Goal: Information Seeking & Learning: Learn about a topic

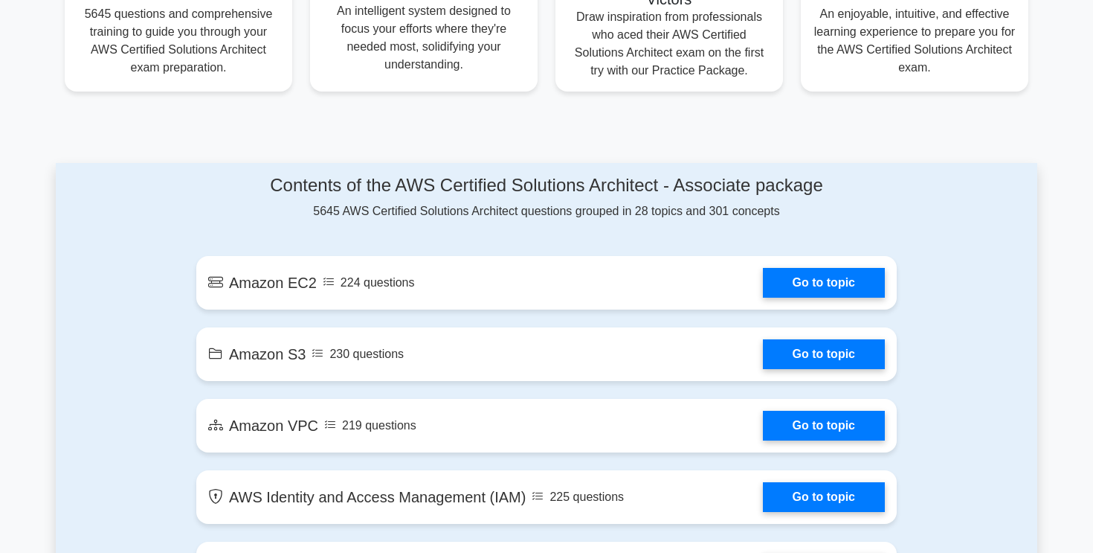
scroll to position [627, 0]
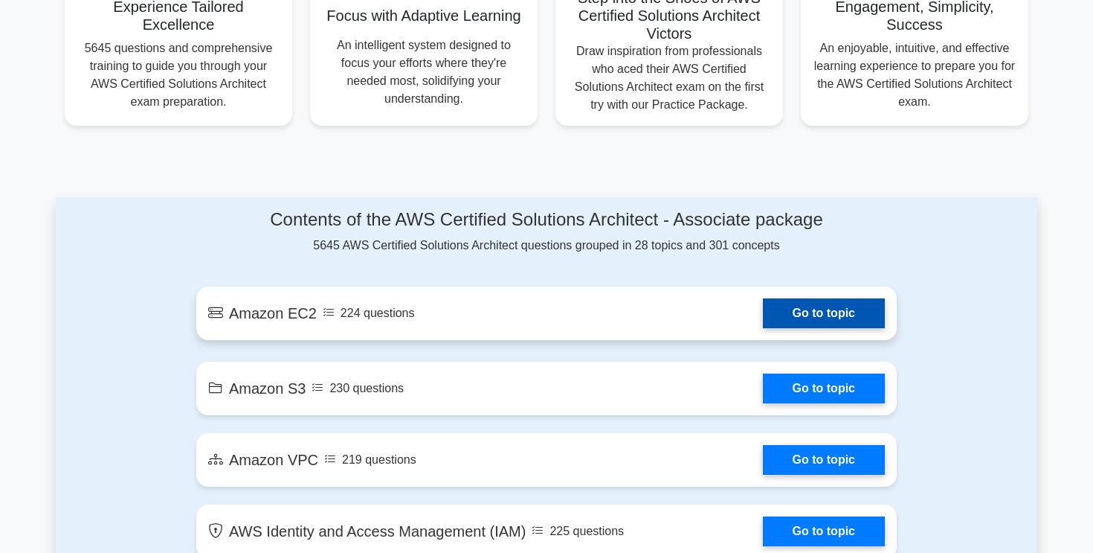
click at [814, 315] on link "Go to topic" at bounding box center [824, 313] width 122 height 30
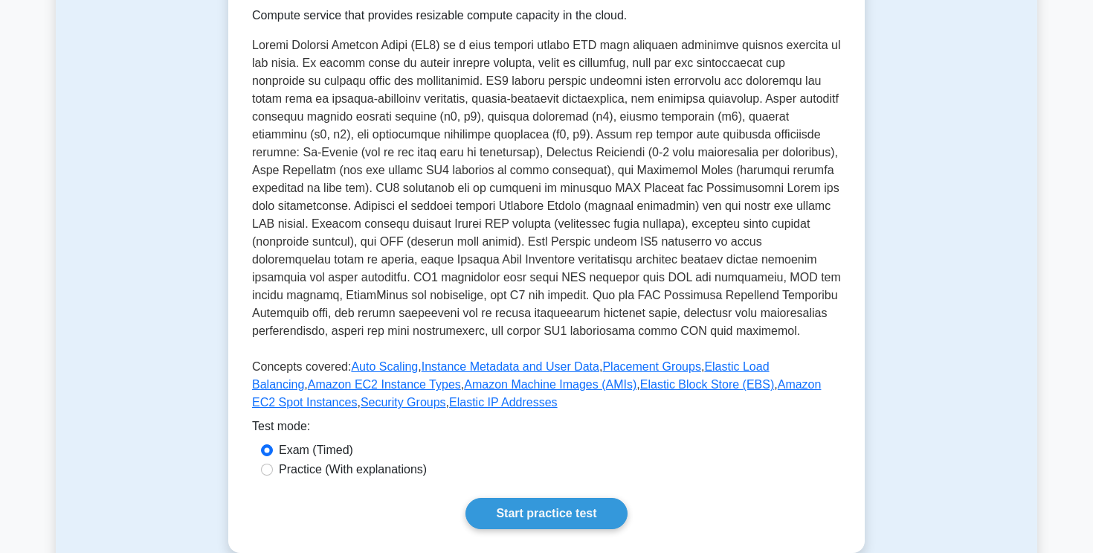
scroll to position [276, 0]
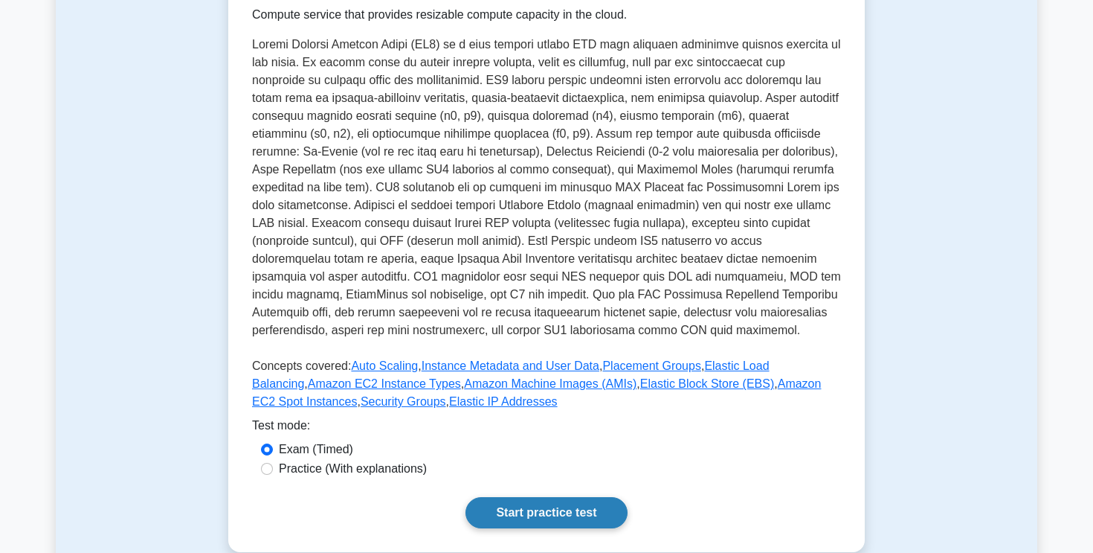
click at [561, 515] on link "Start practice test" at bounding box center [546, 512] width 161 height 31
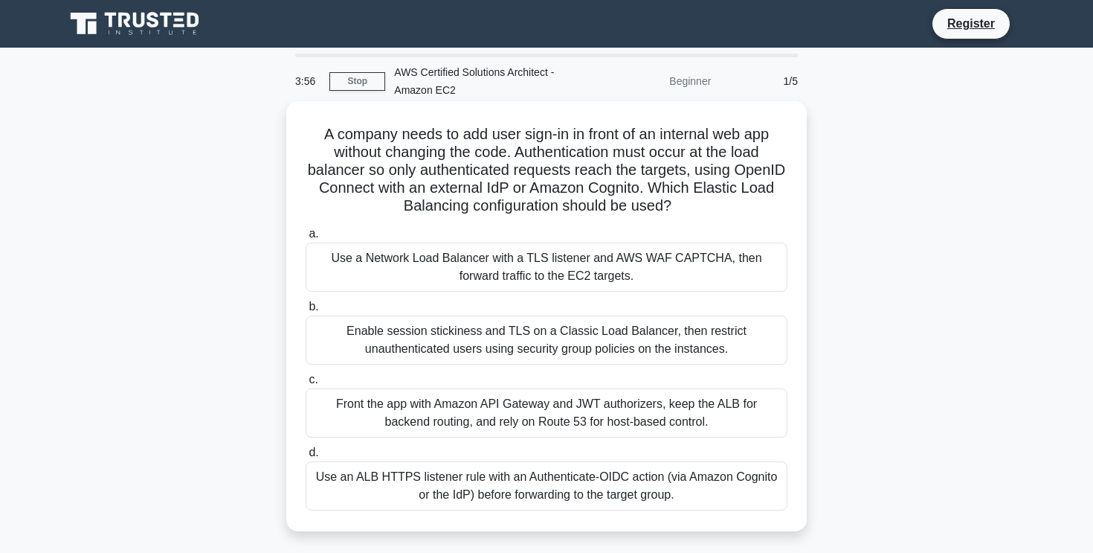
click at [480, 498] on div "Use an ALB HTTPS listener rule with an Authenticate-OIDC action (via Amazon Cog…" at bounding box center [547, 485] width 482 height 49
click at [306, 457] on input "d. Use an ALB HTTPS listener rule with an Authenticate-OIDC action (via Amazon …" at bounding box center [306, 453] width 0 height 10
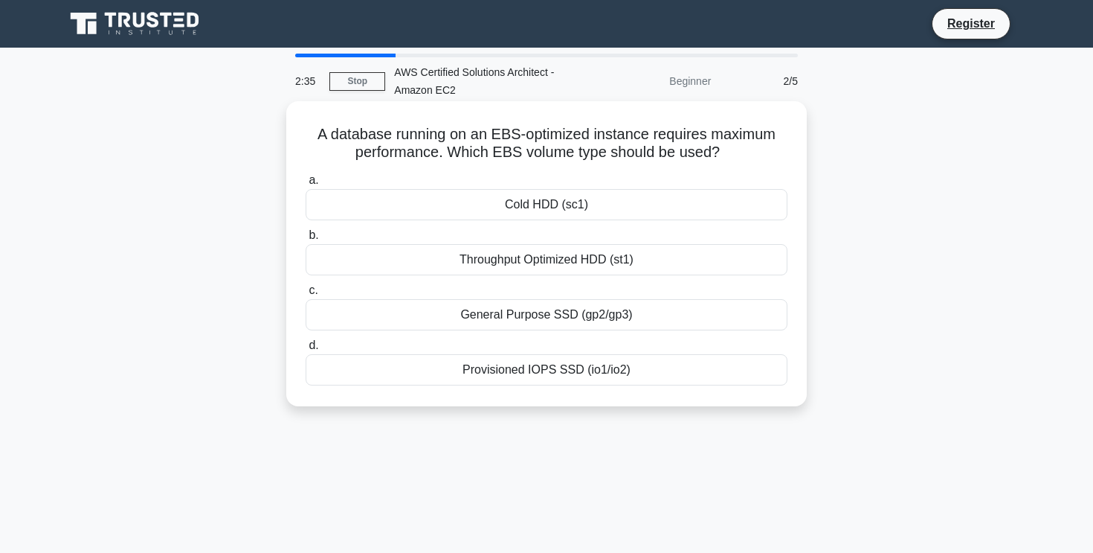
click at [560, 378] on div "Provisioned IOPS SSD (io1/io2)" at bounding box center [547, 369] width 482 height 31
click at [306, 350] on input "d. Provisioned IOPS SSD (io1/io2)" at bounding box center [306, 346] width 0 height 10
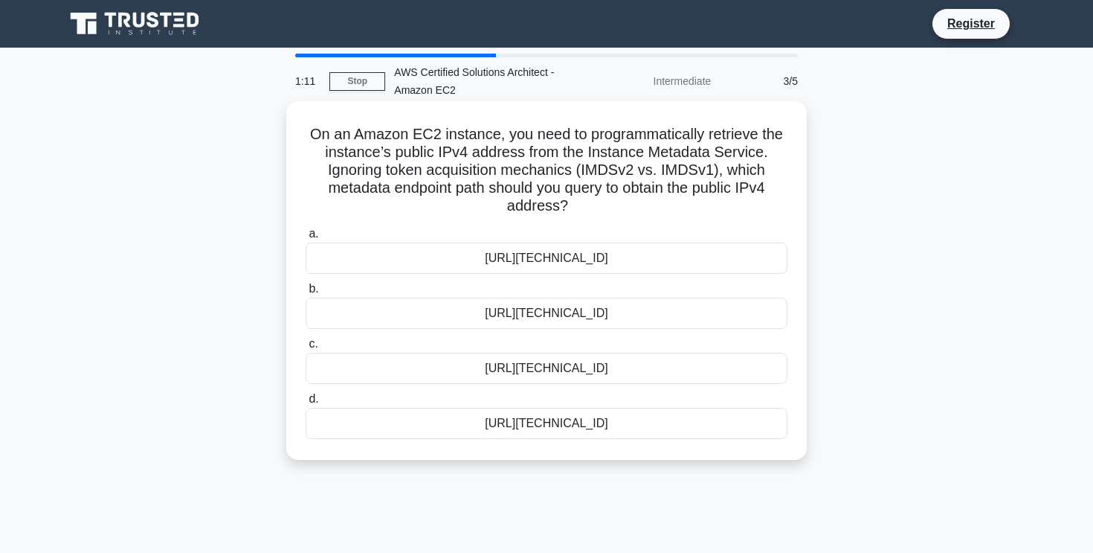
click at [651, 375] on div "http://169.254.169.254/latest/meta-data/public-ipv4" at bounding box center [547, 368] width 482 height 31
click at [306, 349] on input "c. http://169.254.169.254/latest/meta-data/public-ipv4" at bounding box center [306, 344] width 0 height 10
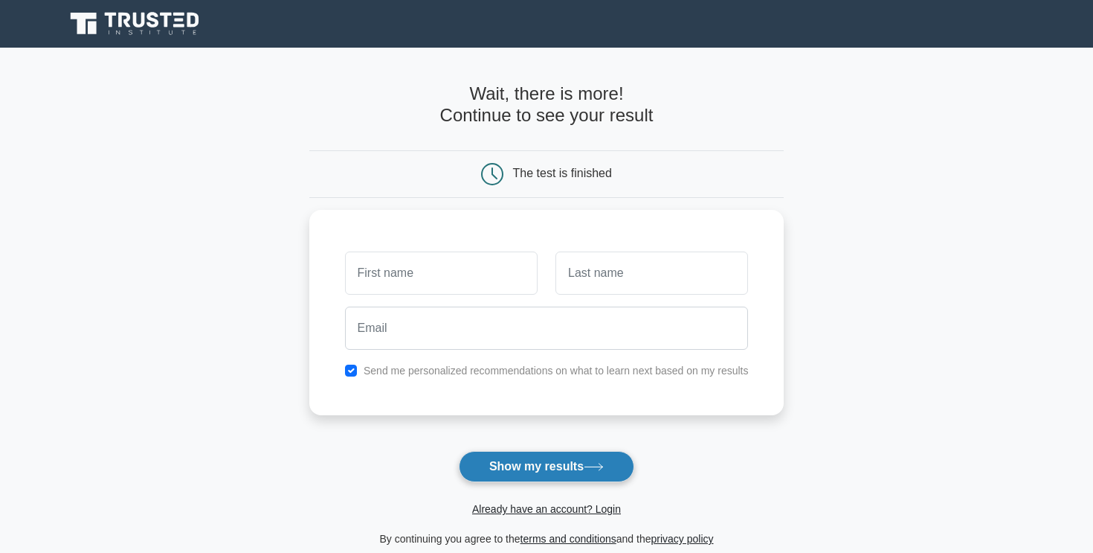
click at [590, 455] on button "Show my results" at bounding box center [547, 466] width 176 height 31
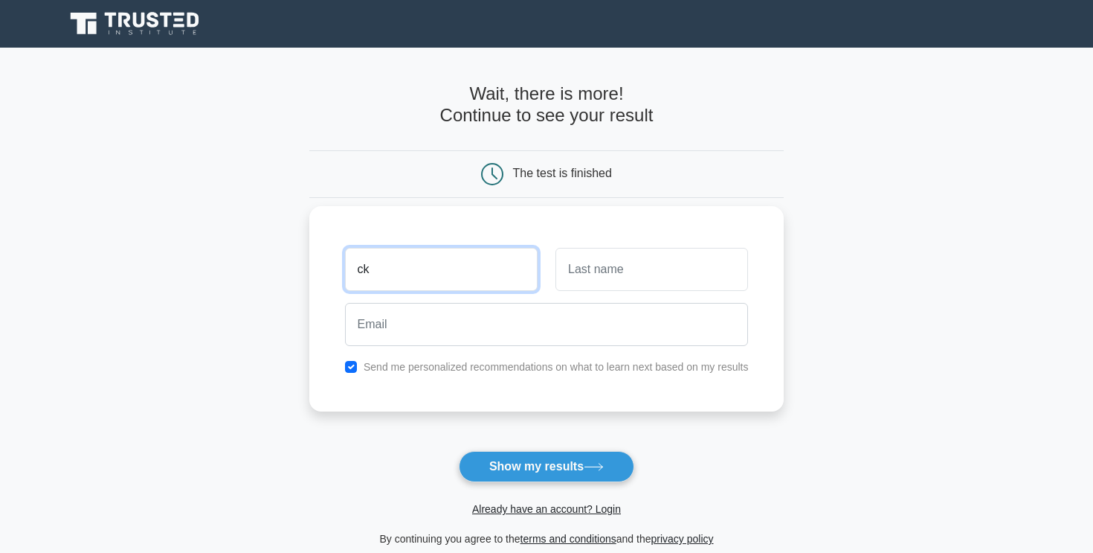
type input "ck"
click at [657, 277] on input "text" at bounding box center [652, 269] width 193 height 43
type input "ck"
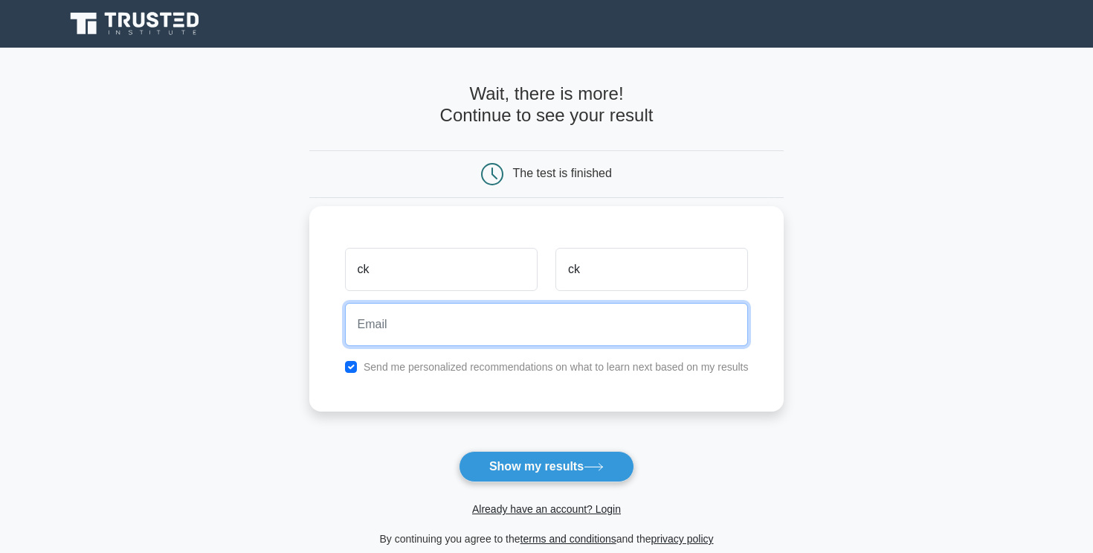
click at [586, 332] on input "email" at bounding box center [547, 324] width 404 height 43
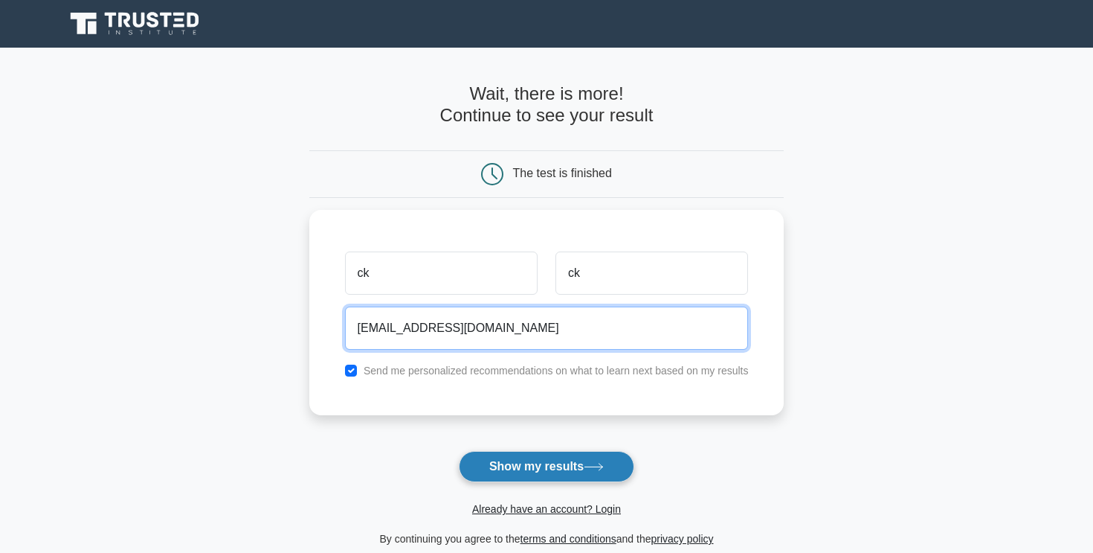
type input "[EMAIL_ADDRESS][DOMAIN_NAME]"
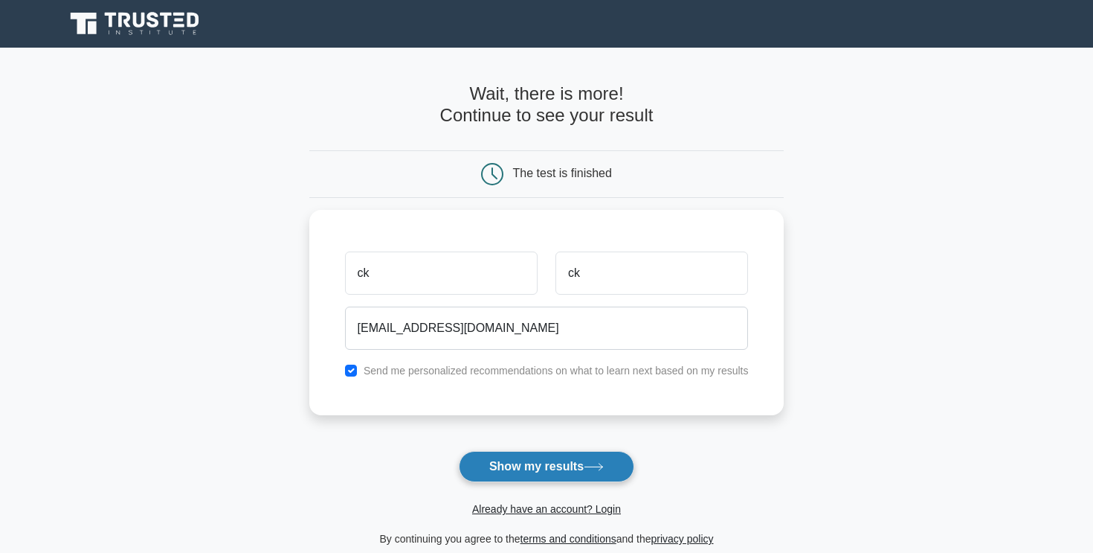
click at [579, 465] on button "Show my results" at bounding box center [547, 466] width 176 height 31
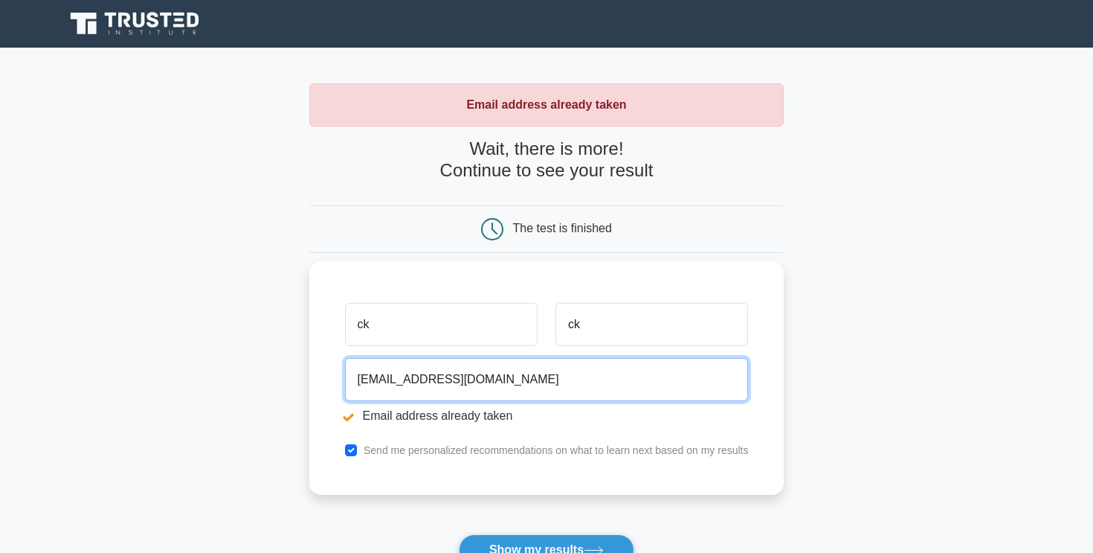
click at [369, 381] on input "[EMAIL_ADDRESS][DOMAIN_NAME]" at bounding box center [547, 379] width 404 height 43
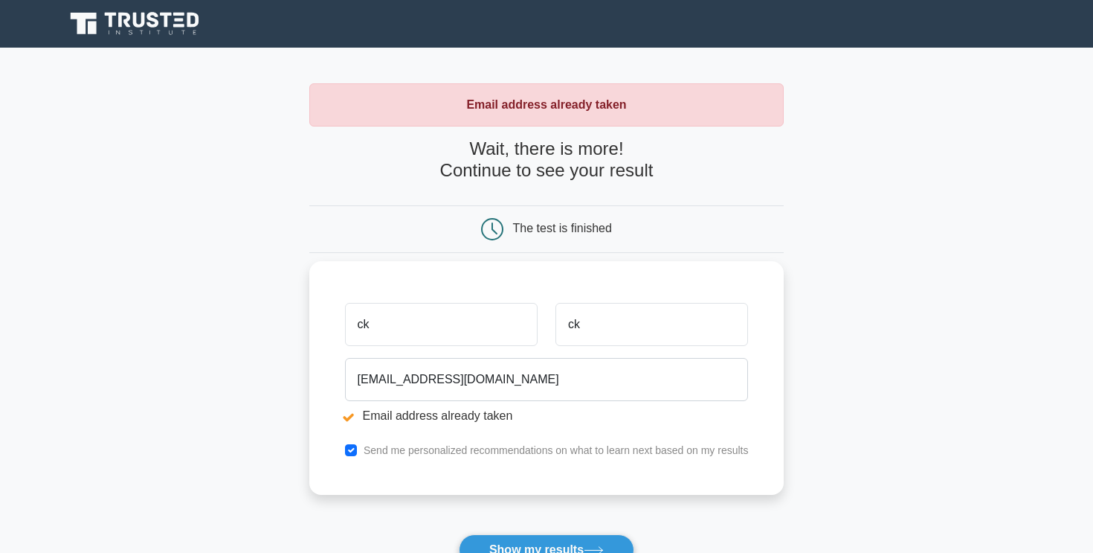
click at [359, 414] on li "Email address already taken" at bounding box center [547, 416] width 404 height 18
click at [352, 414] on li "Email address already taken" at bounding box center [547, 416] width 404 height 18
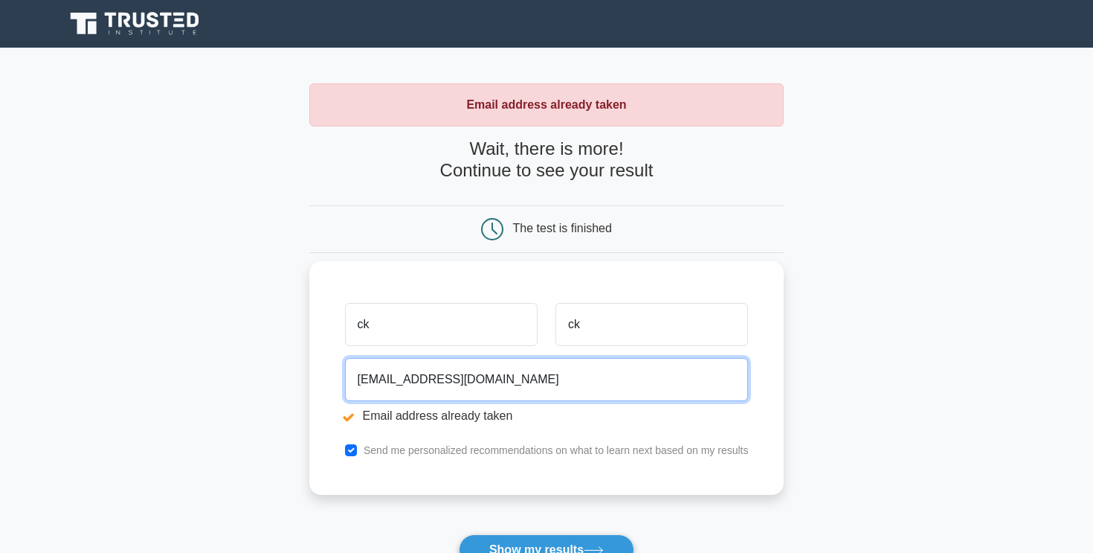
click at [367, 383] on input "ck@gmail.com" at bounding box center [547, 379] width 404 height 43
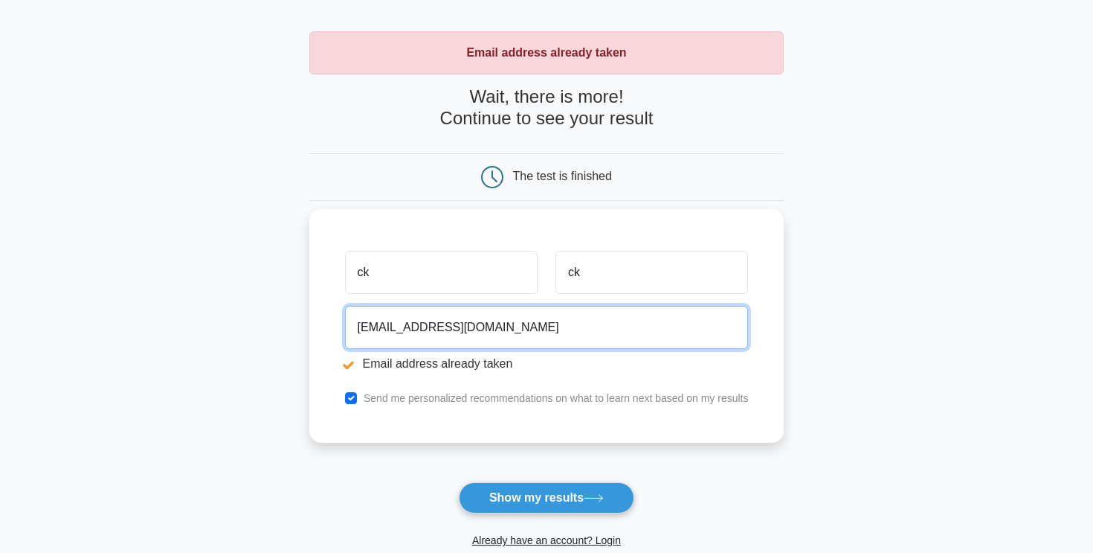
type input "adryancraig@gmail.com"
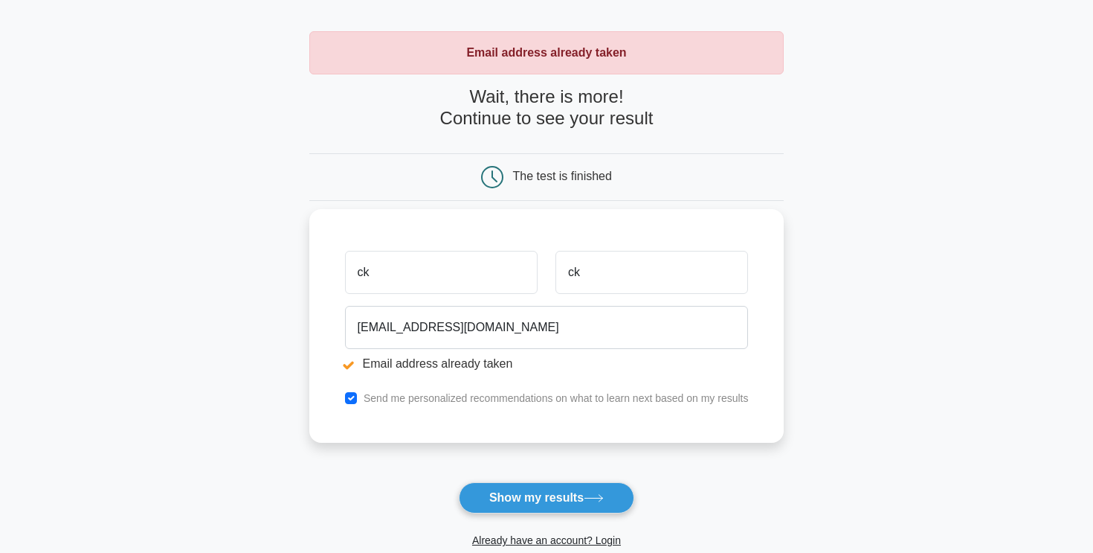
click at [437, 405] on div "Send me personalized recommendations on what to learn next based on my results" at bounding box center [547, 398] width 422 height 18
click at [449, 398] on label "Send me personalized recommendations on what to learn next based on my results" at bounding box center [556, 398] width 385 height 12
click at [353, 396] on input "checkbox" at bounding box center [351, 398] width 12 height 12
checkbox input "false"
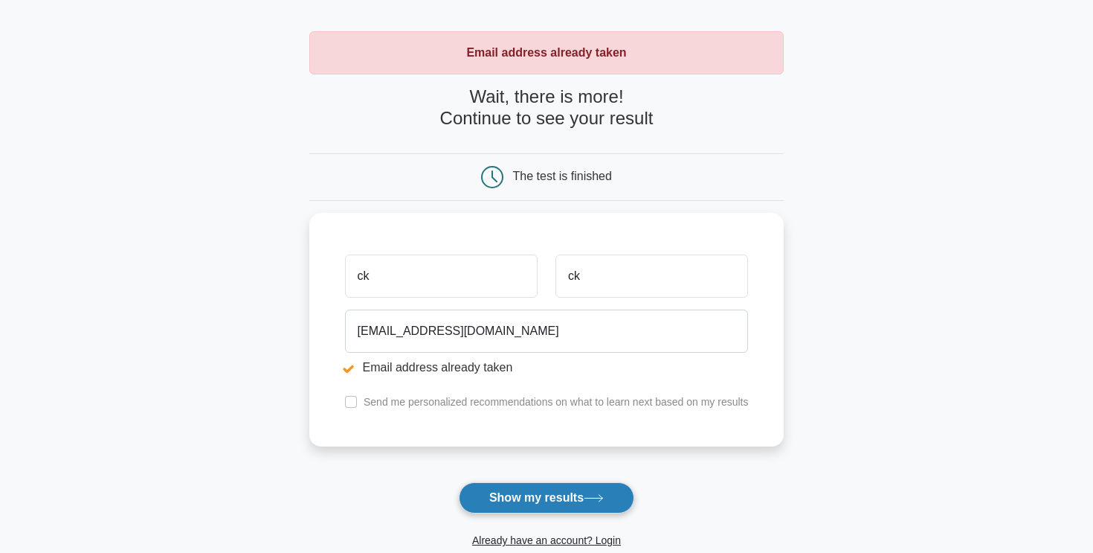
click at [515, 503] on button "Show my results" at bounding box center [547, 497] width 176 height 31
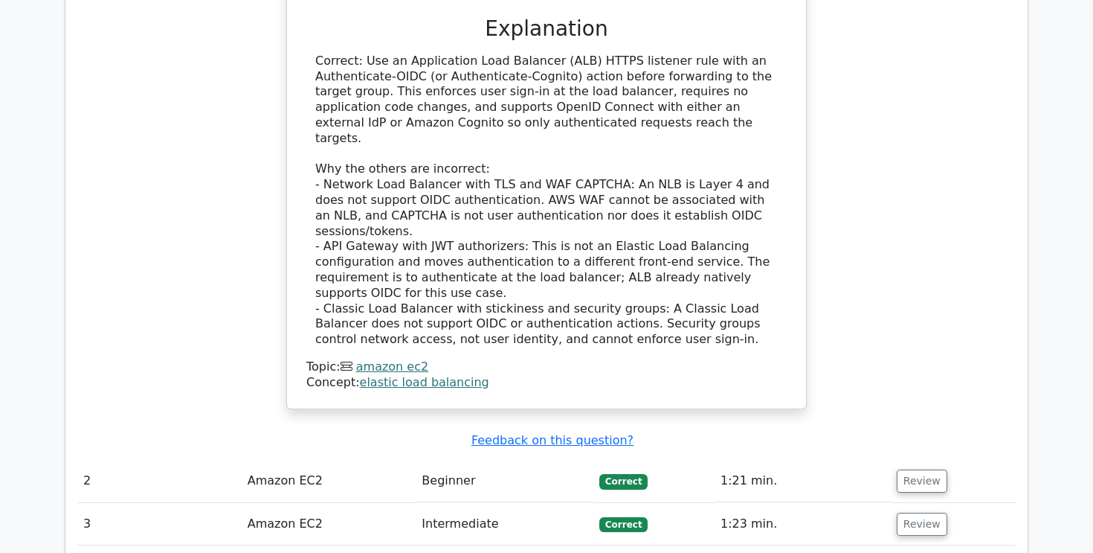
scroll to position [1645, 0]
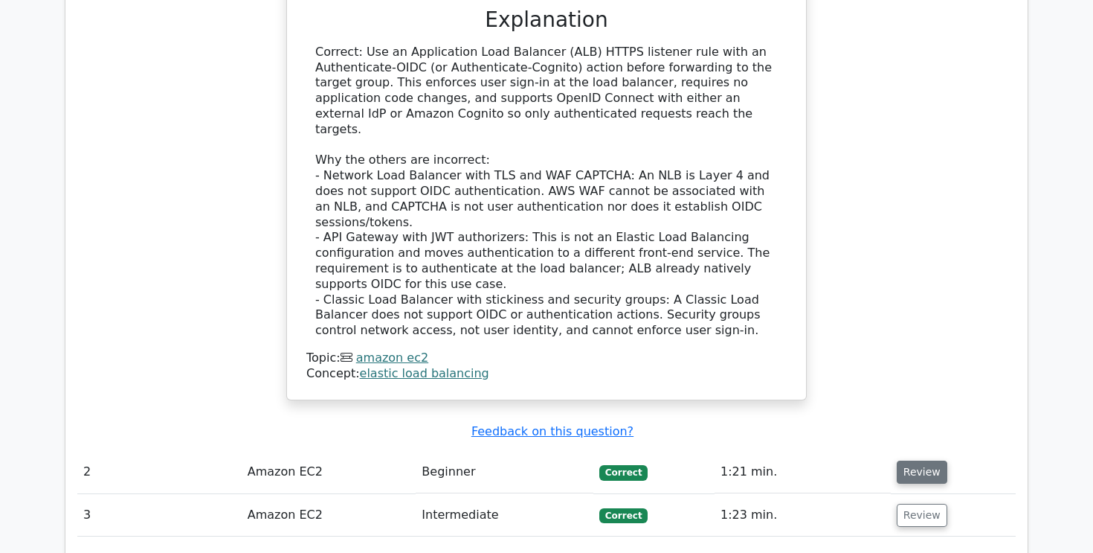
click at [922, 460] on button "Review" at bounding box center [922, 471] width 51 height 23
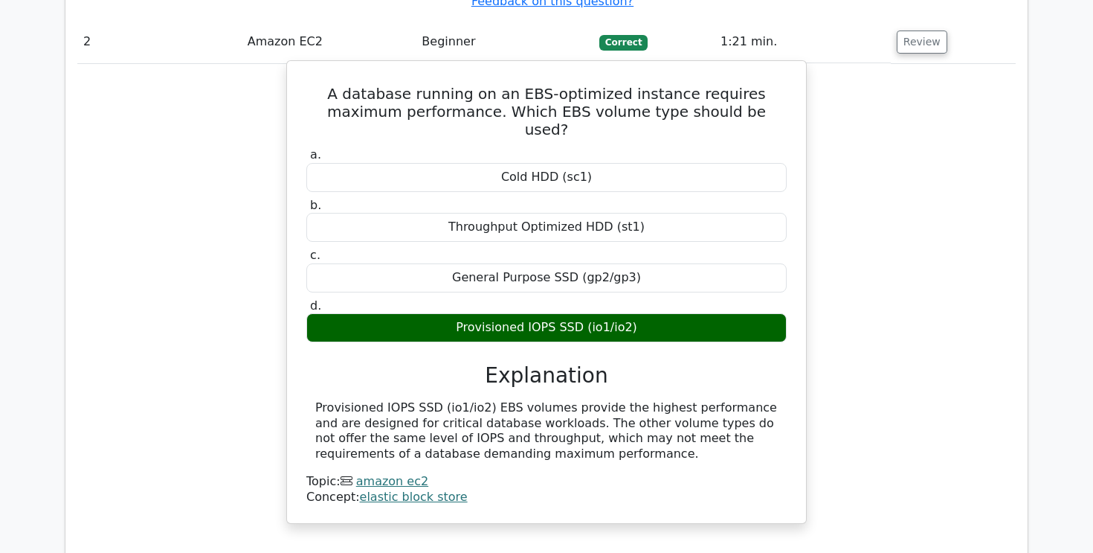
scroll to position [2076, 0]
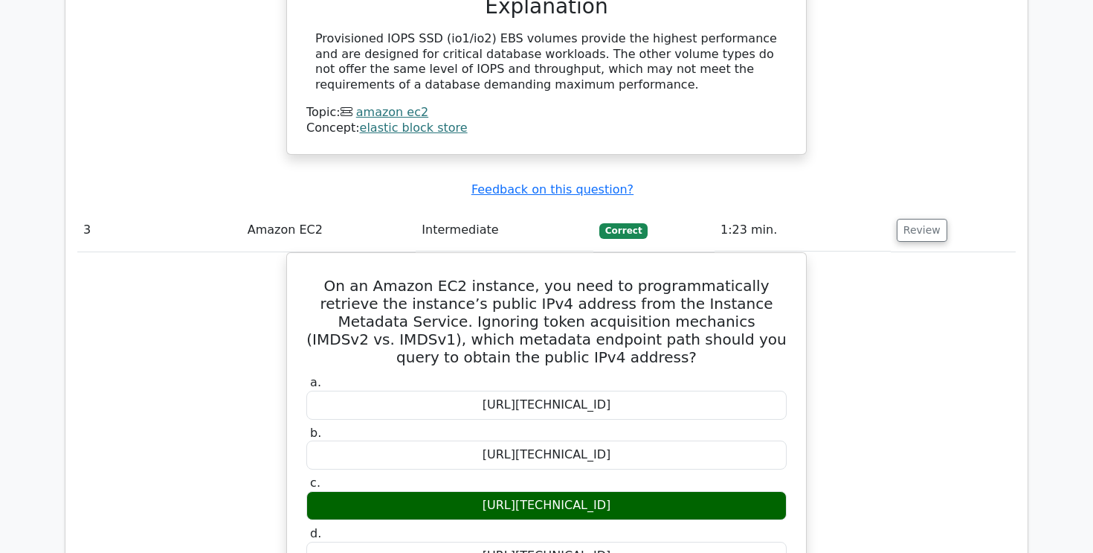
scroll to position [2447, 0]
